Goal: Task Accomplishment & Management: Manage account settings

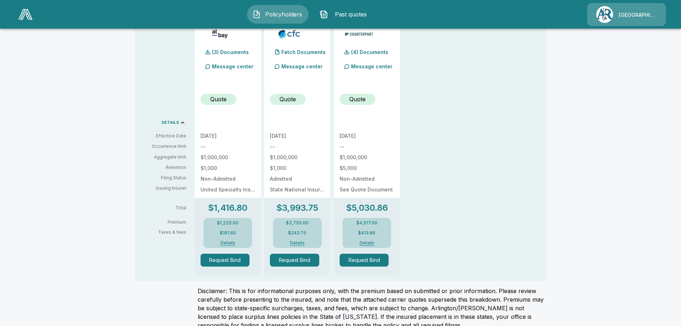
scroll to position [202, 0]
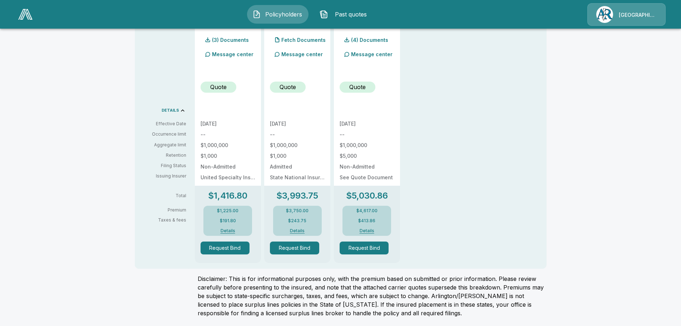
click at [551, 113] on div "Policyholders / ProMondo Sports / Quote Quote Results Broker Name [PERSON_NAME]…" at bounding box center [340, 80] width 429 height 491
click at [522, 156] on div "QUOTE 3 quotes + Add to proposal (3) Documents Message center Quote [DATE] -- $…" at bounding box center [371, 123] width 352 height 280
click at [455, 155] on div "QUOTE 3 quotes + Add to proposal (3) Documents Message center Quote 9/22/2025 -…" at bounding box center [371, 123] width 352 height 280
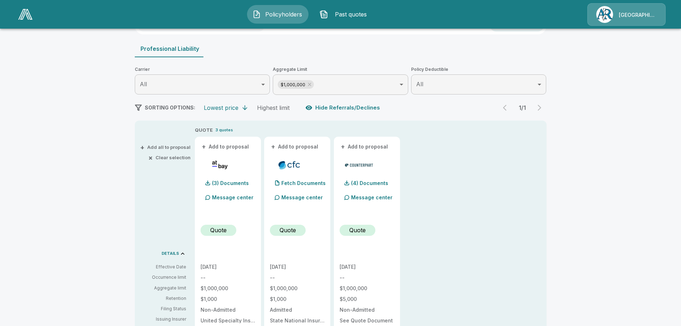
scroll to position [0, 0]
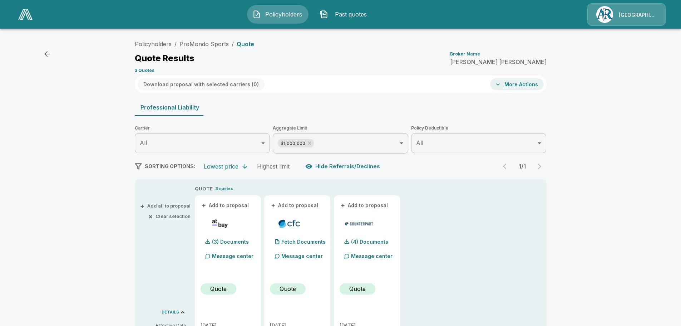
click at [19, 11] on img at bounding box center [25, 14] width 14 height 11
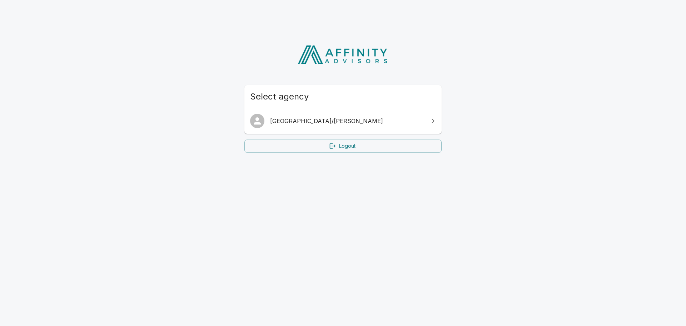
click at [335, 143] on icon at bounding box center [332, 145] width 7 height 7
click at [215, 170] on html "Select agency Arlington/Roe Logout" at bounding box center [343, 95] width 686 height 190
click at [305, 121] on span "[GEOGRAPHIC_DATA]/[PERSON_NAME]" at bounding box center [347, 121] width 154 height 9
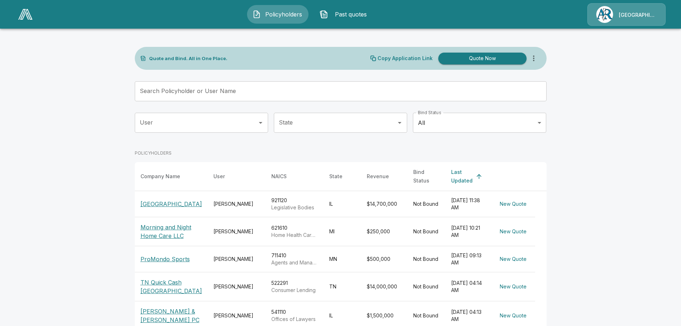
click at [205, 122] on input "User" at bounding box center [196, 123] width 116 height 14
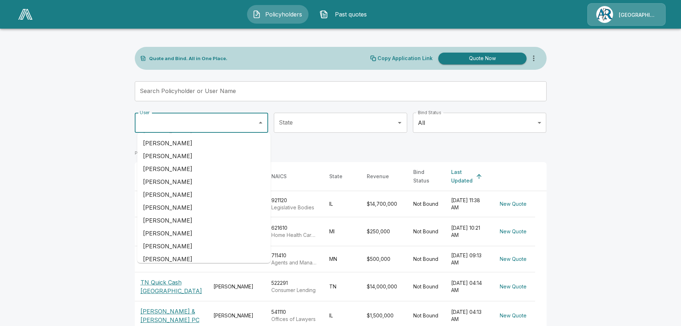
scroll to position [179, 0]
click at [181, 218] on li "[PERSON_NAME]" at bounding box center [203, 220] width 133 height 13
type input "*********"
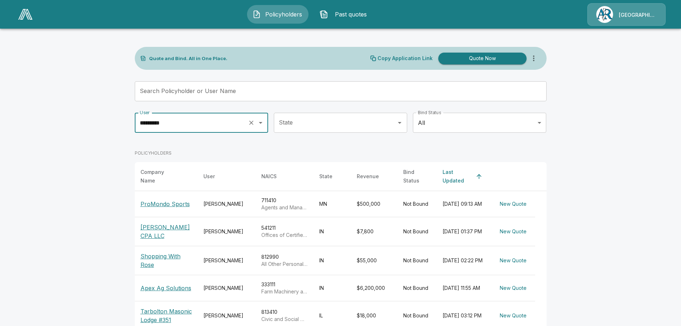
click at [184, 200] on p "ProMondo Sports" at bounding box center [165, 204] width 49 height 9
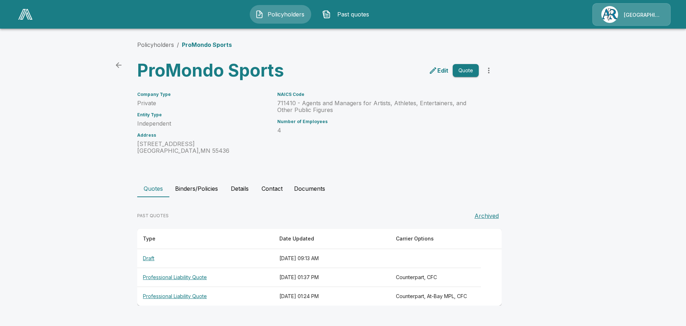
click at [305, 211] on div "PAST QUOTES Archived" at bounding box center [319, 215] width 365 height 14
click at [197, 294] on th "Professional Liability Quote" at bounding box center [205, 296] width 137 height 19
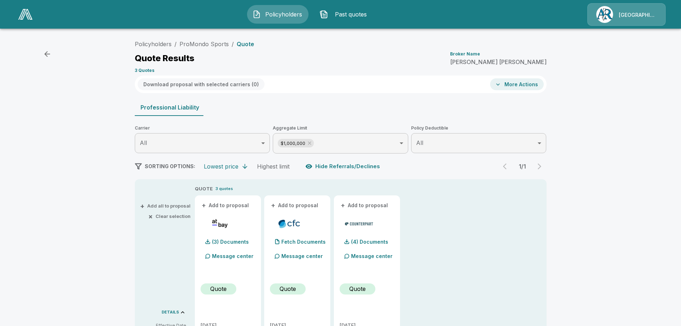
click at [572, 225] on div "Policyholders / ProMondo Sports / Quote Quote Results Broker Name [PERSON_NAME]…" at bounding box center [340, 280] width 681 height 493
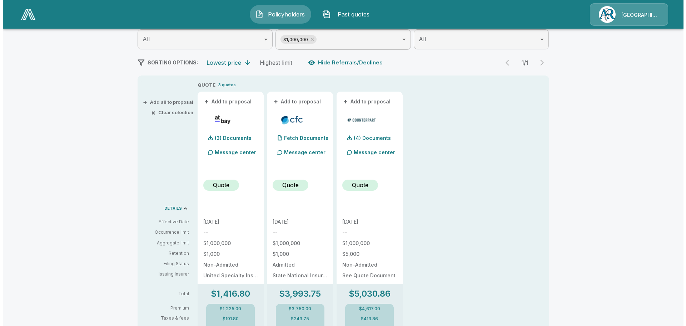
scroll to position [143, 0]
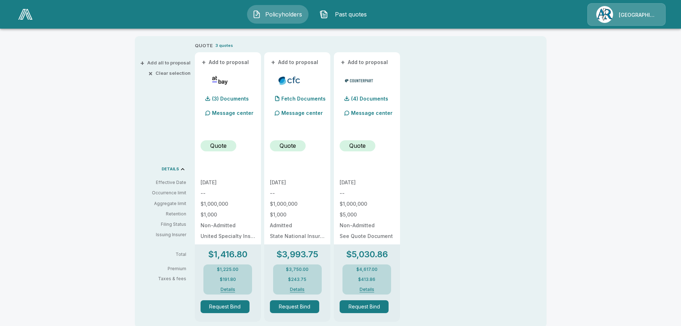
click at [236, 113] on p "Message center" at bounding box center [232, 113] width 41 height 8
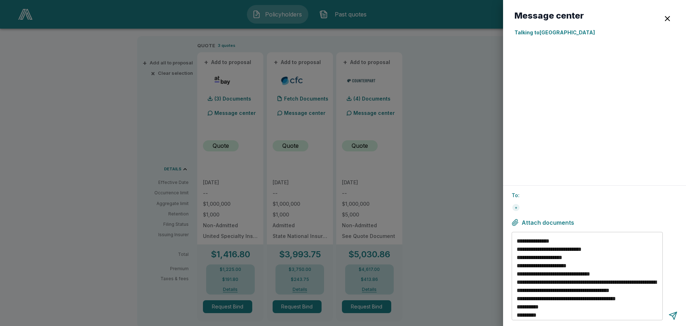
scroll to position [0, 0]
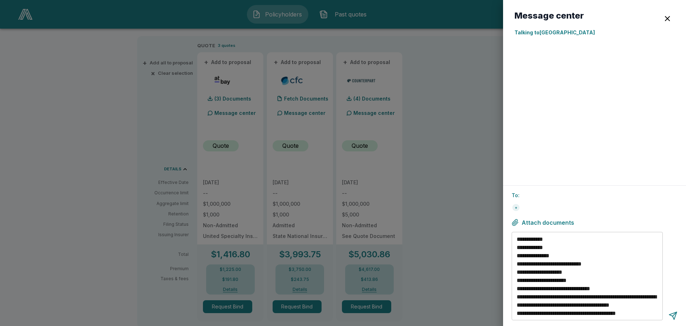
click at [548, 211] on div "+" at bounding box center [595, 207] width 166 height 11
click at [562, 238] on textarea "**********" at bounding box center [588, 276] width 143 height 82
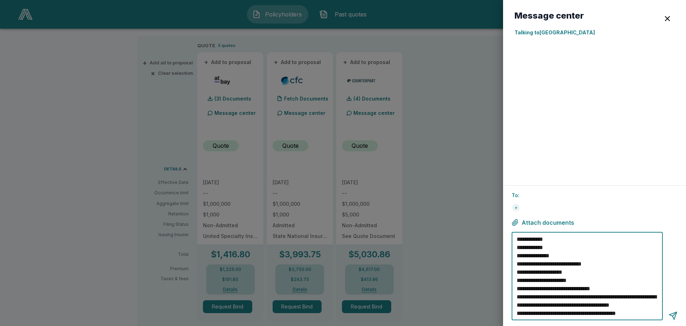
scroll to position [33, 0]
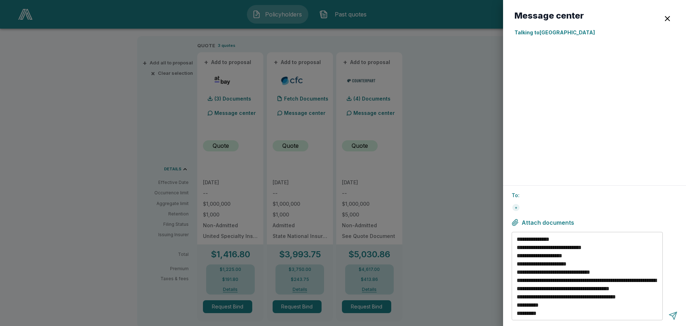
click at [672, 316] on div at bounding box center [673, 315] width 9 height 9
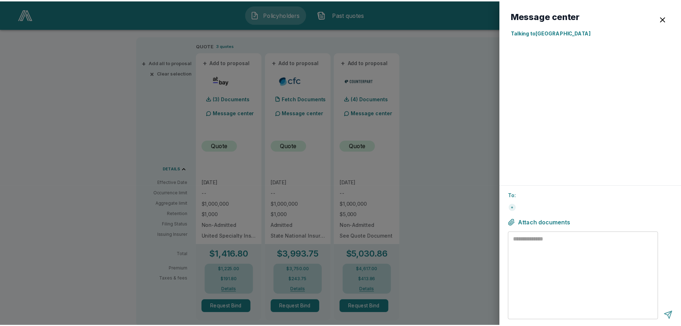
scroll to position [0, 0]
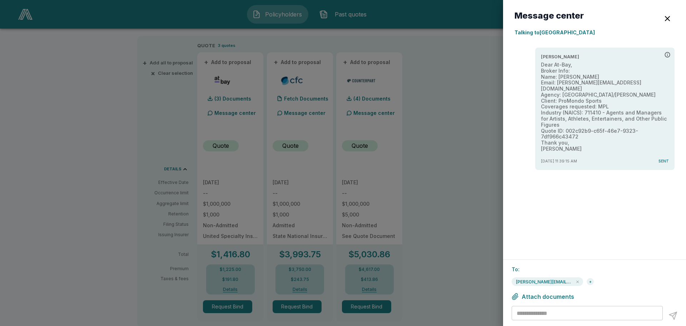
click at [560, 314] on textarea at bounding box center [588, 313] width 143 height 8
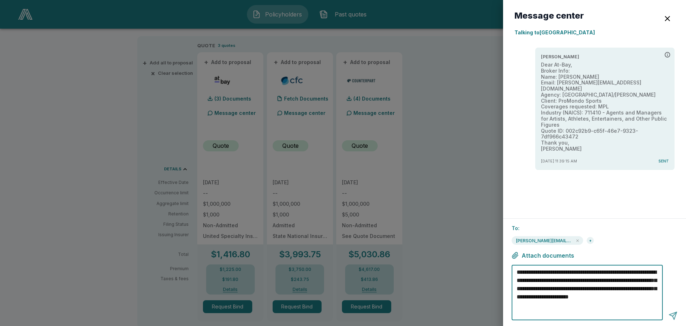
type textarea "**********"
click at [676, 314] on div at bounding box center [673, 315] width 9 height 9
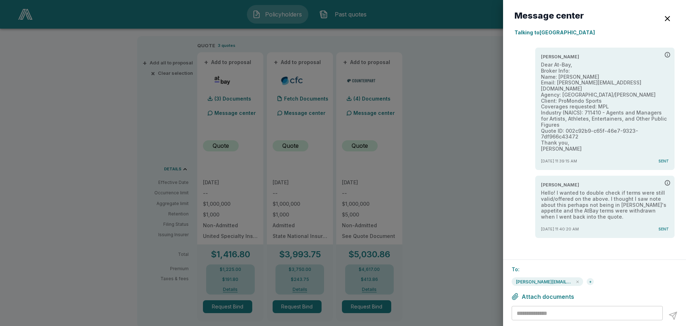
click at [446, 240] on div at bounding box center [343, 163] width 686 height 326
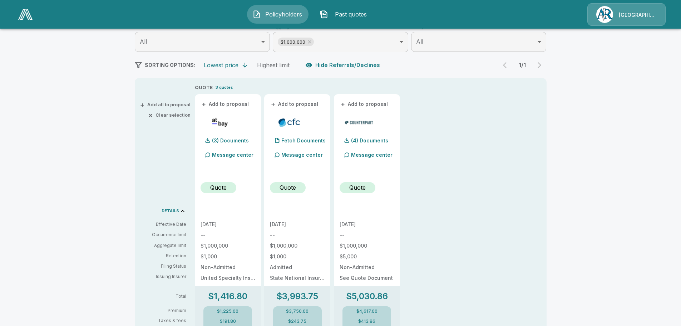
scroll to position [94, 0]
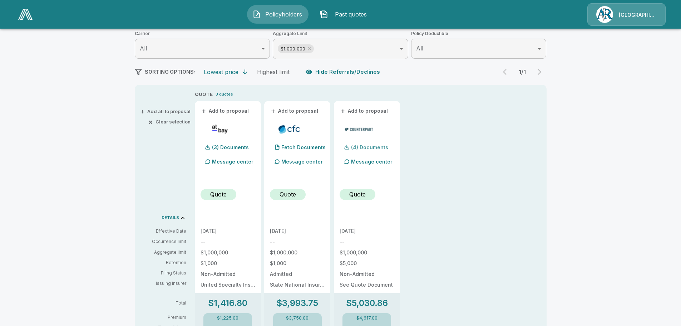
click at [380, 148] on p "(4) Documents" at bounding box center [369, 147] width 37 height 5
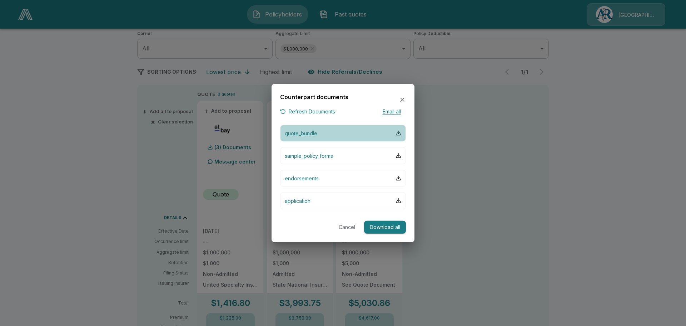
click at [308, 133] on p "quote_bundle" at bounding box center [301, 133] width 33 height 8
click at [355, 132] on button "quote_bundle" at bounding box center [343, 132] width 126 height 17
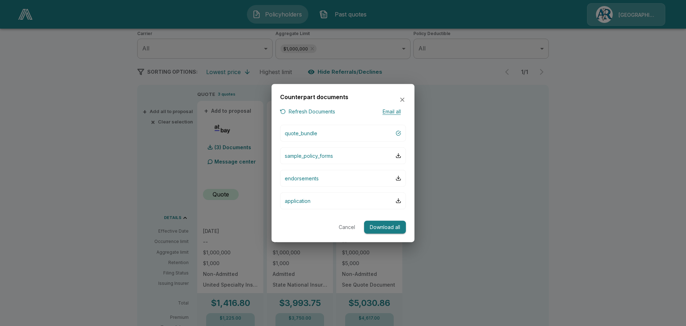
click at [404, 99] on icon "button" at bounding box center [402, 100] width 4 height 4
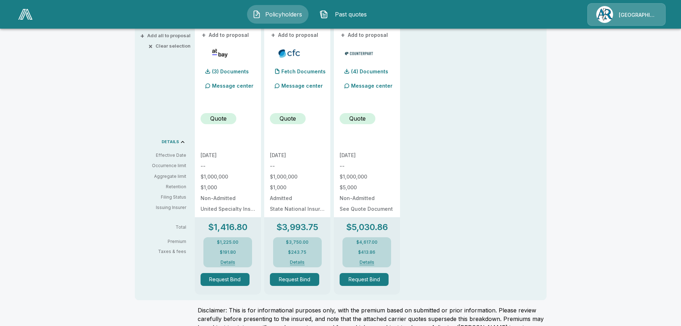
scroll to position [130, 0]
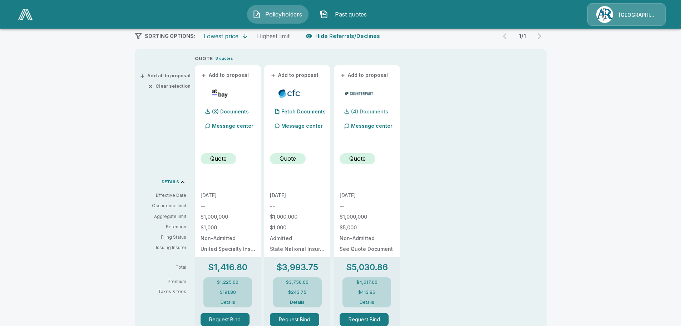
click at [379, 112] on p "(4) Documents" at bounding box center [369, 111] width 37 height 5
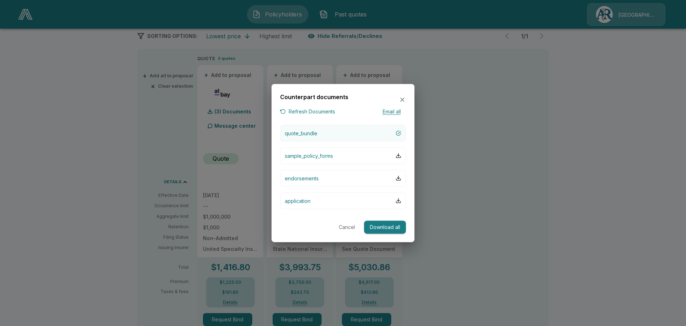
click at [309, 136] on p "quote_bundle" at bounding box center [301, 133] width 33 height 8
click at [402, 97] on icon "button" at bounding box center [402, 99] width 7 height 7
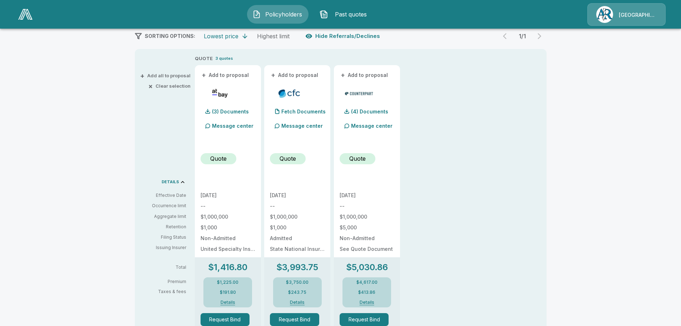
scroll to position [166, 0]
